Goal: Task Accomplishment & Management: Use online tool/utility

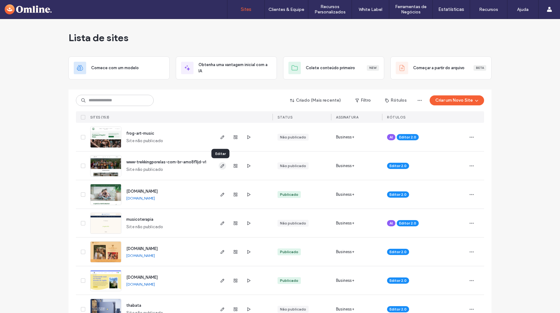
click at [220, 167] on icon "button" at bounding box center [222, 165] width 5 height 5
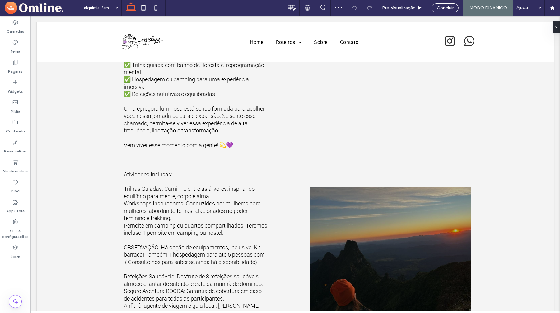
scroll to position [458, 0]
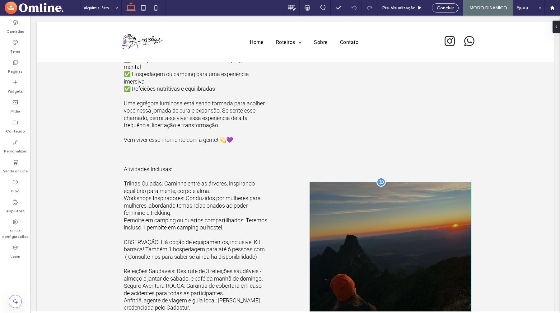
click at [361, 209] on div at bounding box center [390, 254] width 161 height 144
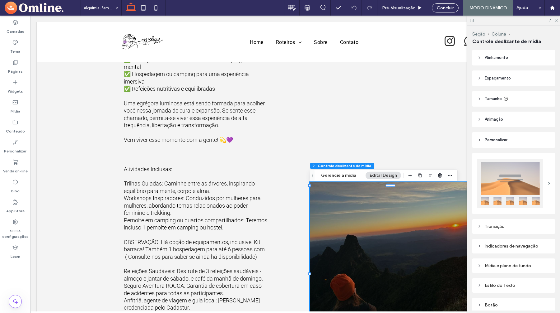
click at [340, 138] on div "a a a a" at bounding box center [390, 270] width 161 height 836
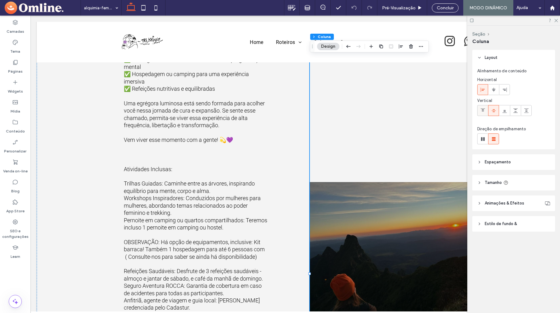
click at [481, 111] on icon at bounding box center [483, 110] width 5 height 5
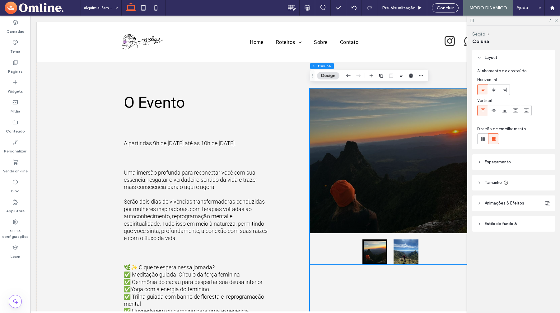
scroll to position [216, 0]
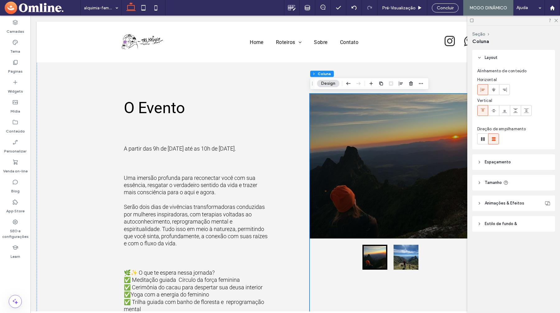
click at [496, 201] on span "Animações & Efeitos" at bounding box center [505, 203] width 40 height 6
click at [507, 228] on div "Nenhuma" at bounding box center [511, 226] width 63 height 6
click at [507, 244] on header "Estilo de fundo &" at bounding box center [514, 250] width 83 height 16
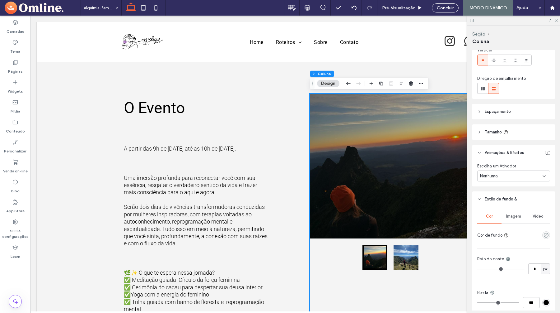
scroll to position [0, 0]
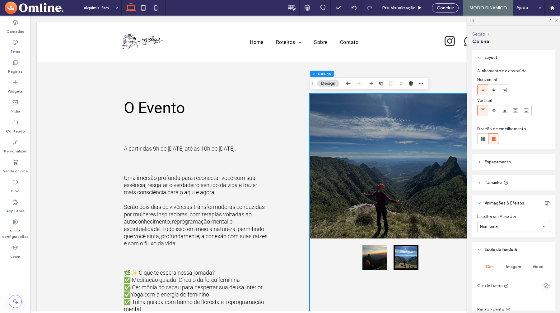
click at [497, 181] on span "Tamanho" at bounding box center [493, 182] width 17 height 6
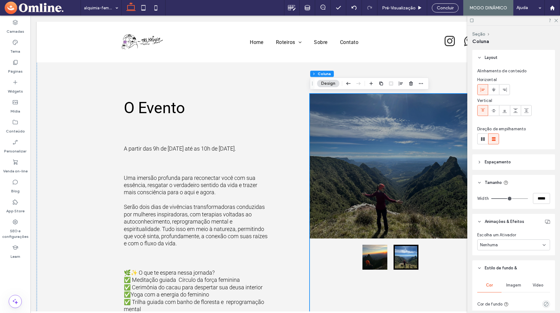
click at [496, 162] on span "Espaçamento" at bounding box center [498, 162] width 26 height 6
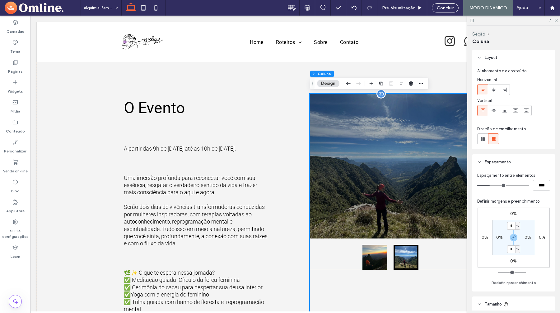
click at [394, 148] on div at bounding box center [390, 166] width 161 height 144
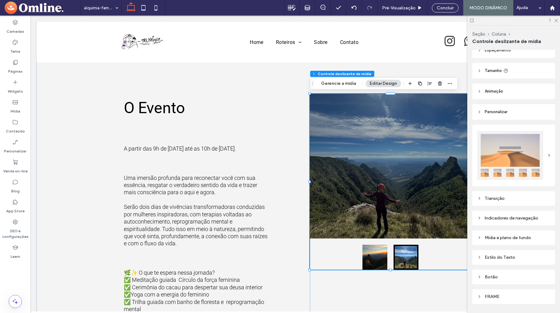
scroll to position [46, 0]
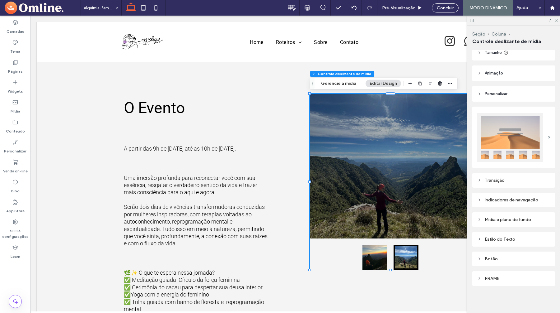
click at [494, 273] on div "FRAME" at bounding box center [514, 278] width 83 height 15
click at [492, 277] on div "FRAME" at bounding box center [514, 278] width 73 height 5
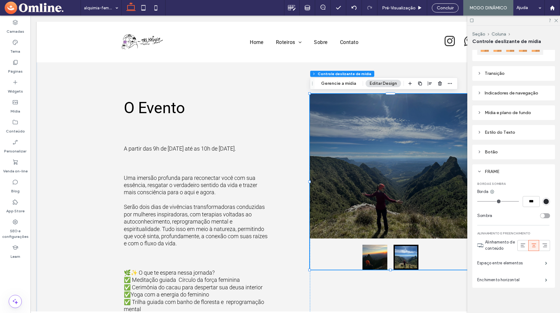
scroll to position [155, 0]
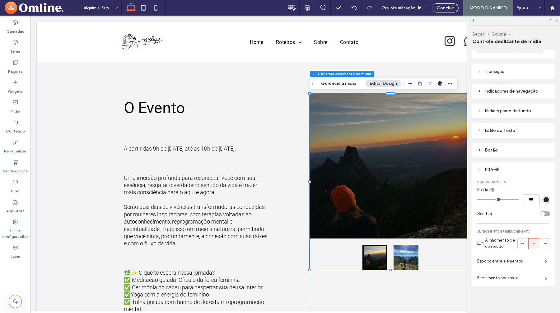
click at [512, 94] on div "Indicadores de navegação" at bounding box center [514, 91] width 73 height 8
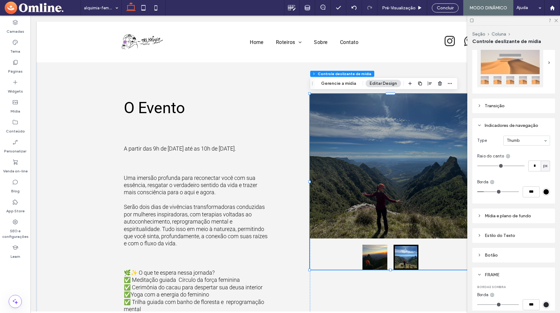
scroll to position [120, 0]
click at [394, 83] on button "Editar Design" at bounding box center [383, 83] width 35 height 7
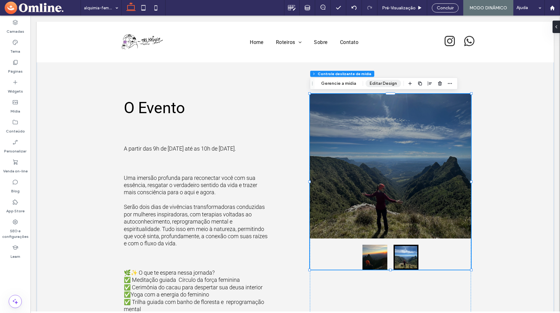
click at [394, 83] on button "Editar Design" at bounding box center [383, 83] width 35 height 7
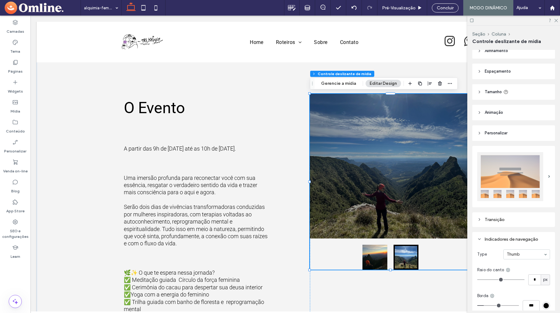
scroll to position [0, 0]
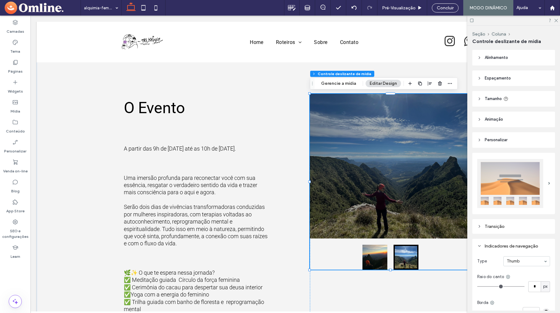
click at [507, 62] on header "Alinhamento" at bounding box center [514, 58] width 83 height 16
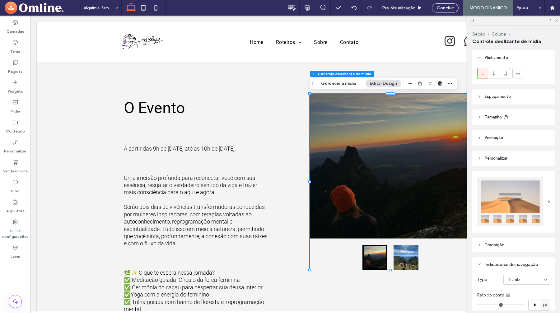
click at [510, 98] on span "Espaçamento" at bounding box center [498, 96] width 26 height 6
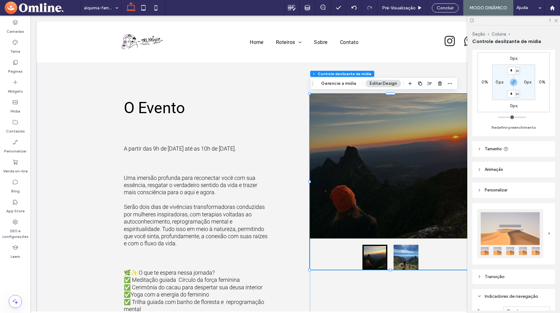
scroll to position [68, 0]
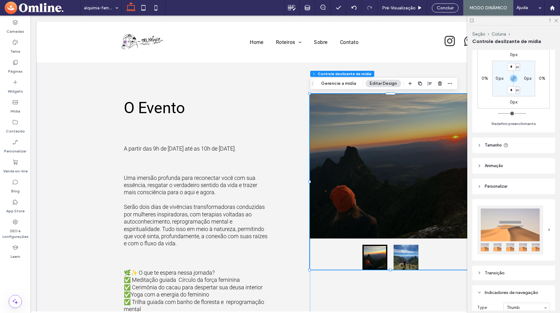
click at [502, 147] on span "Tamanho" at bounding box center [493, 145] width 17 height 6
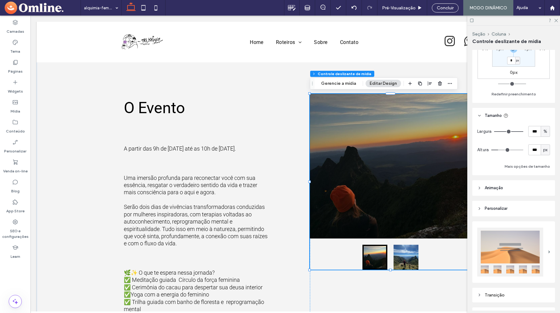
scroll to position [99, 0]
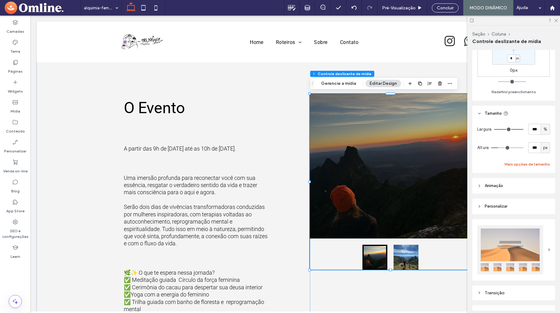
click at [522, 166] on button "Mais opções de tamanho" at bounding box center [527, 163] width 45 height 7
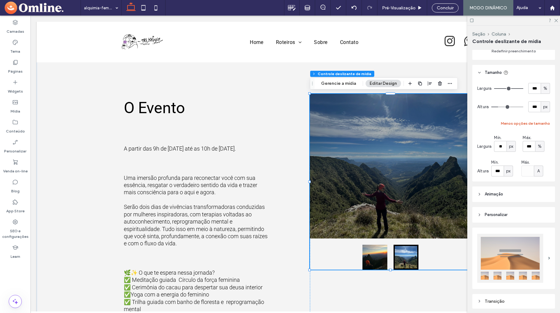
scroll to position [160, 0]
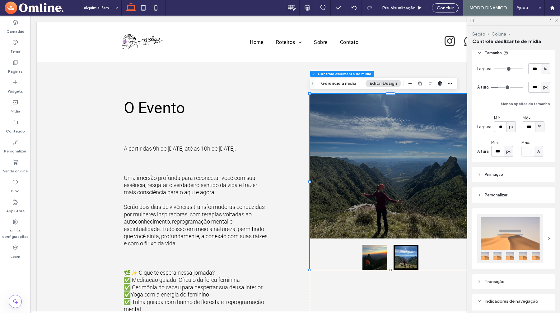
click at [514, 174] on header "Animaçāo" at bounding box center [514, 175] width 83 height 16
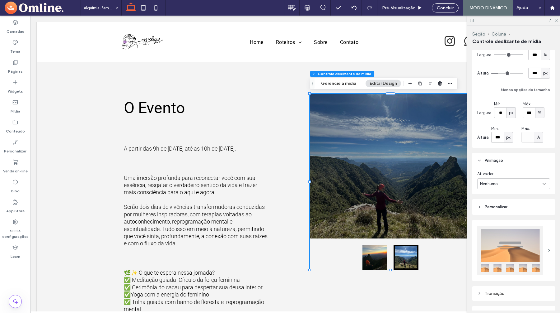
scroll to position [175, 0]
click at [513, 182] on div "Nenhuma" at bounding box center [511, 183] width 63 height 6
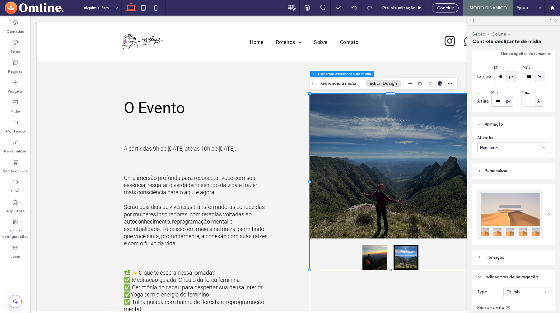
scroll to position [213, 0]
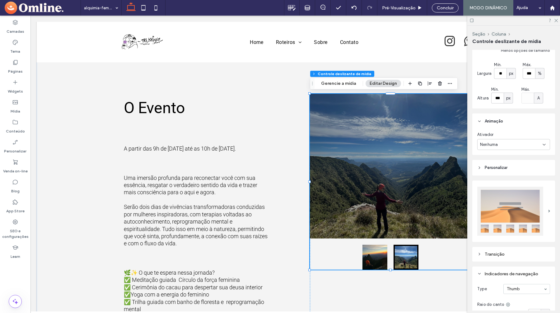
click at [508, 166] on header "Personalizar" at bounding box center [514, 168] width 83 height 16
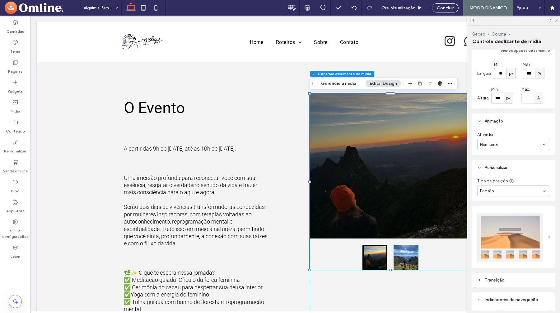
click at [504, 196] on div "Padrão" at bounding box center [514, 190] width 73 height 11
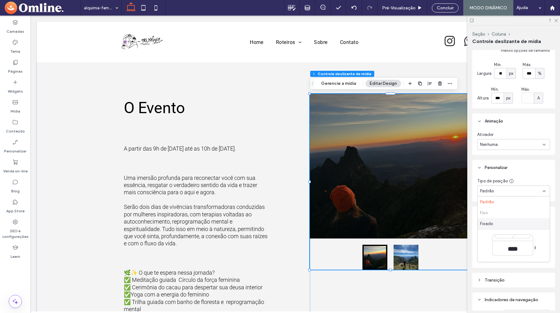
click at [493, 223] on div "Fixado" at bounding box center [514, 223] width 72 height 11
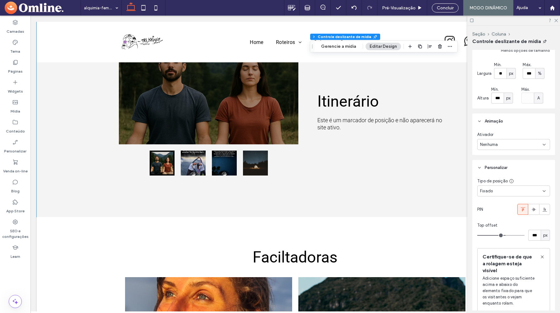
scroll to position [1182, 0]
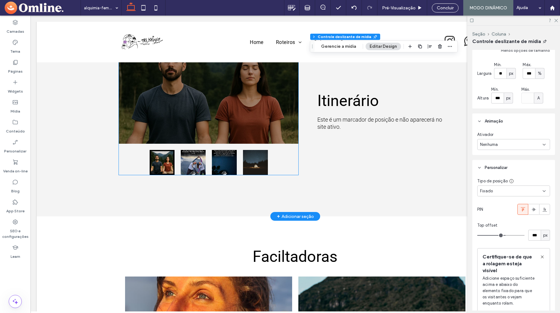
click at [244, 127] on div at bounding box center [209, 95] width 180 height 97
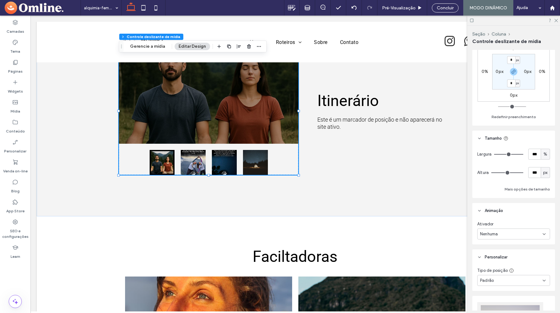
scroll to position [98, 0]
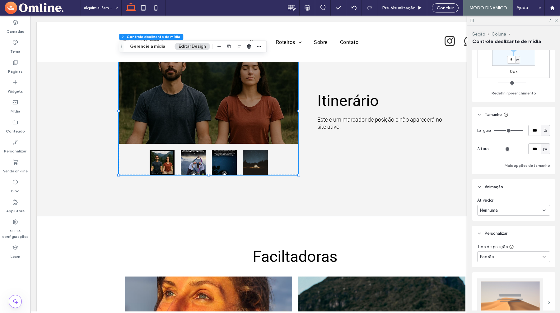
click at [502, 253] on div "Padrão" at bounding box center [511, 256] width 63 height 6
click at [492, 215] on span "Fixado" at bounding box center [486, 213] width 13 height 6
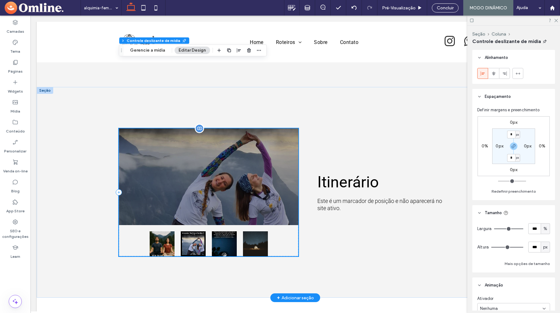
scroll to position [1069, 0]
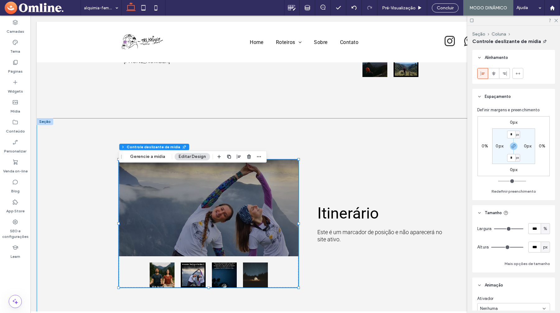
click at [280, 162] on div "Itinerário Este é um marcador de posição e não aparecerá no site ativo. a a a a" at bounding box center [296, 223] width 374 height 210
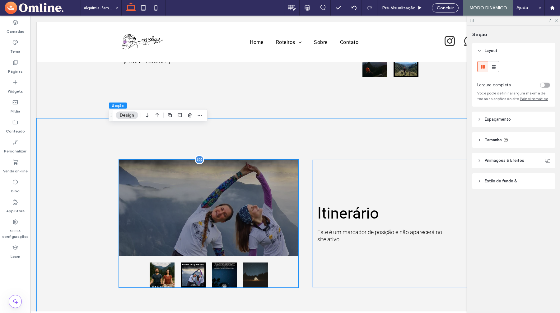
click at [273, 179] on div at bounding box center [209, 207] width 180 height 97
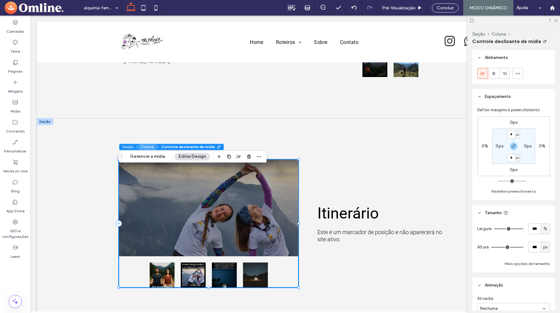
click at [149, 145] on button "Coluna" at bounding box center [148, 147] width 18 height 6
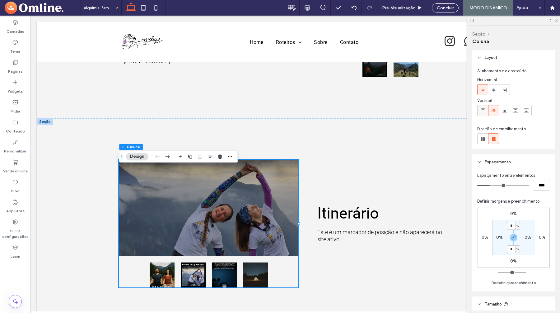
click at [485, 110] on icon at bounding box center [483, 110] width 5 height 5
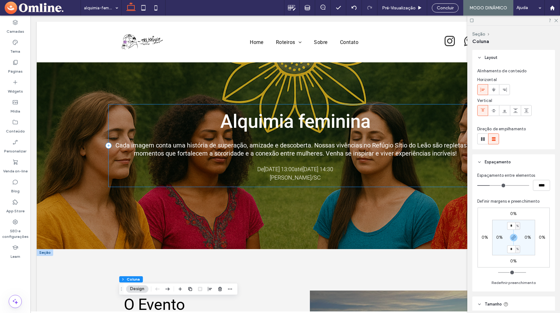
scroll to position [0, 0]
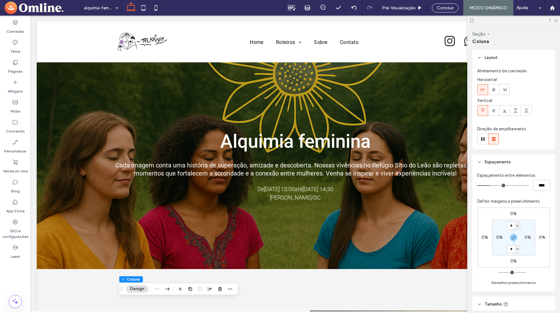
click at [554, 21] on div at bounding box center [514, 21] width 93 height 10
click at [556, 21] on use at bounding box center [556, 20] width 3 height 3
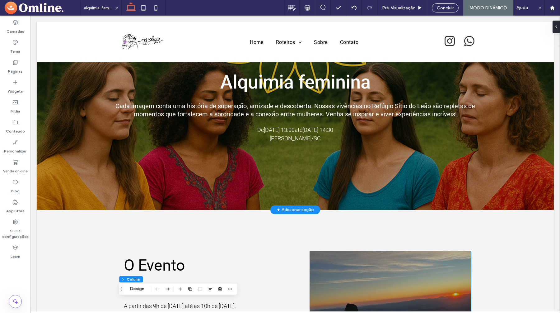
scroll to position [58, 0]
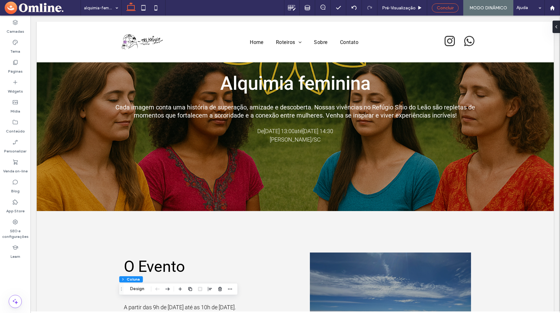
click at [442, 3] on div "Concluir" at bounding box center [445, 7] width 27 height 9
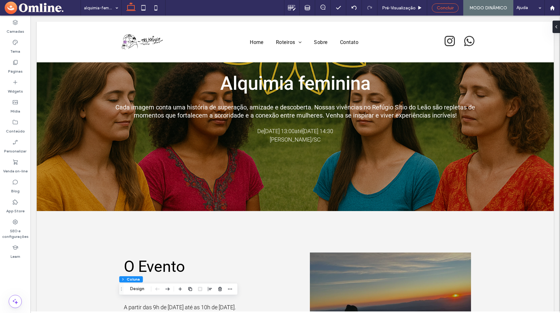
click at [446, 8] on span "Concluir" at bounding box center [445, 7] width 17 height 5
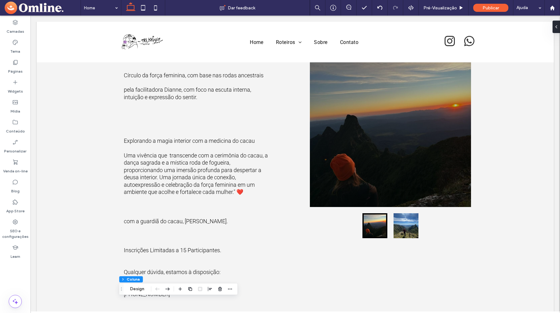
scroll to position [980, 0]
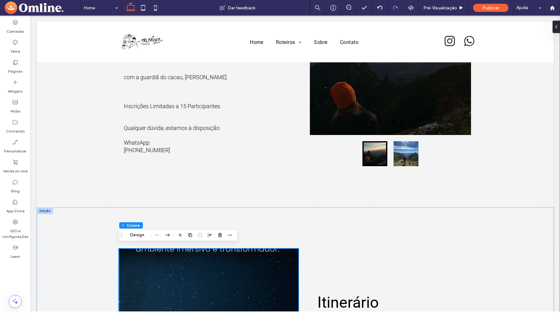
click at [454, 5] on div at bounding box center [280, 156] width 560 height 313
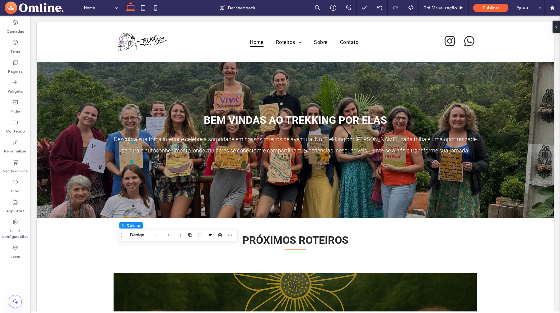
scroll to position [0, 0]
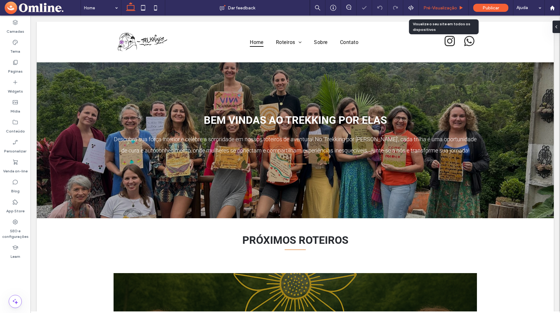
click at [450, 7] on span "Pré-Visualizaçāo" at bounding box center [441, 7] width 34 height 5
